Goal: Navigation & Orientation: Find specific page/section

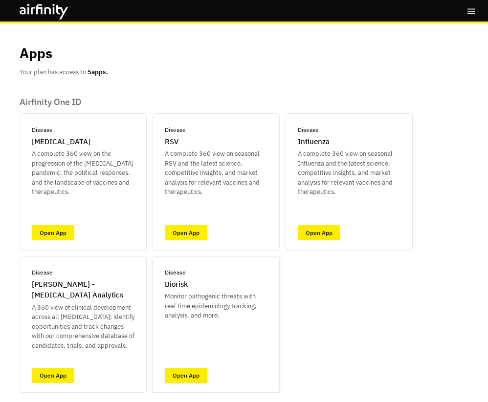
click at [188, 273] on link "Open App" at bounding box center [186, 375] width 43 height 15
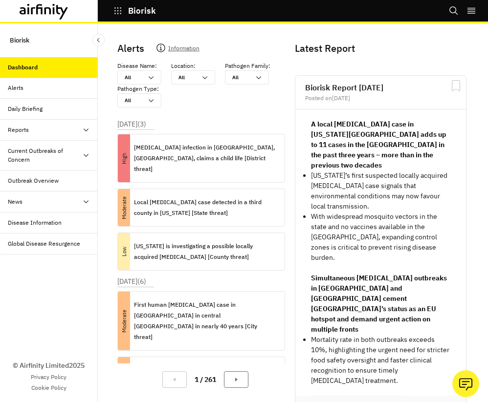
click at [87, 131] on icon at bounding box center [86, 130] width 8 height 8
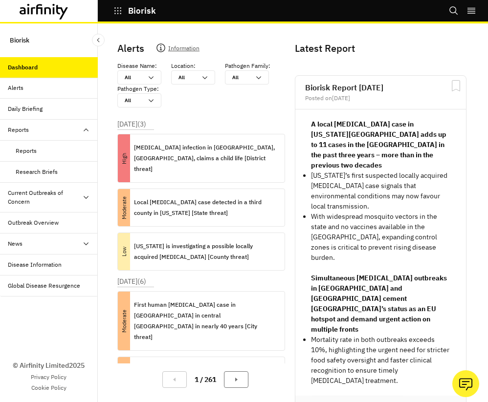
click at [32, 150] on div "Reports" at bounding box center [26, 151] width 21 height 9
